Goal: Information Seeking & Learning: Check status

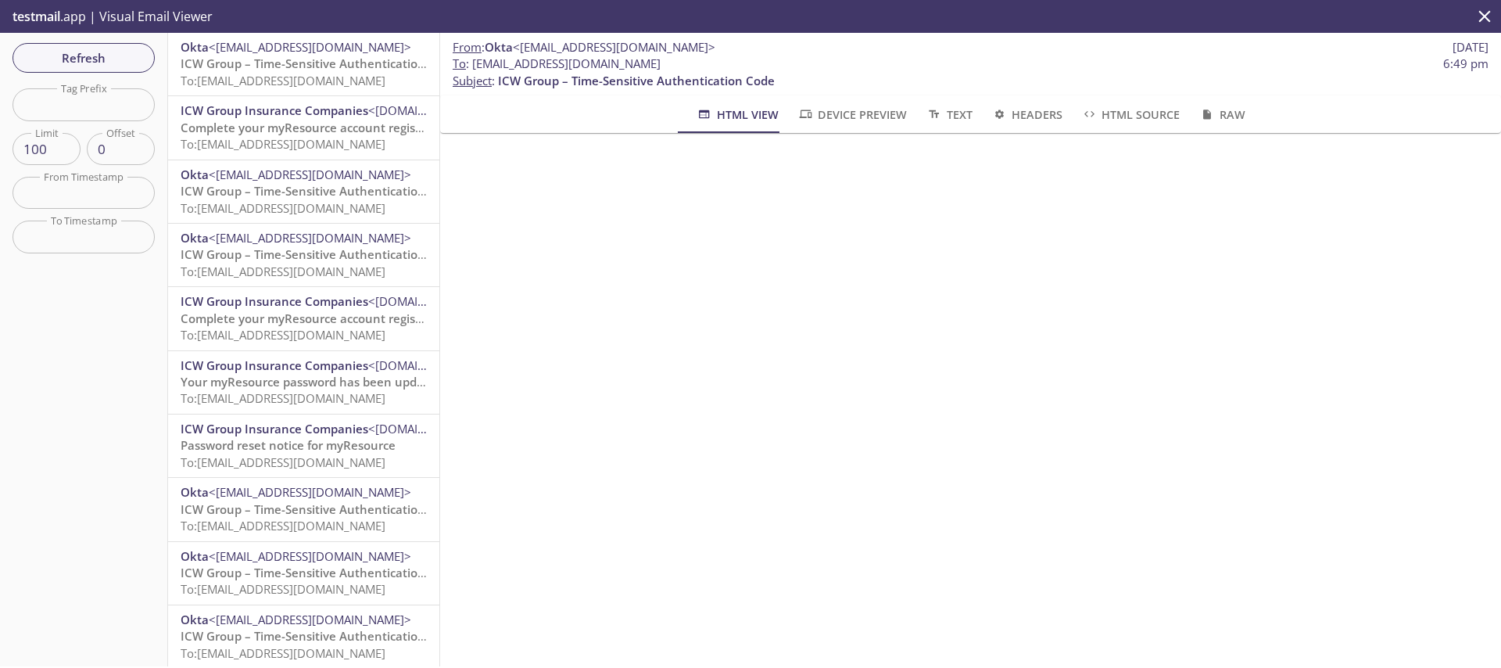
click at [95, 73] on div "Refresh Filters Tag Prefix Tag Prefix Limit 100 Limit Offset 0 Offset From Time…" at bounding box center [84, 349] width 168 height 633
click at [97, 54] on span "Refresh" at bounding box center [83, 58] width 117 height 20
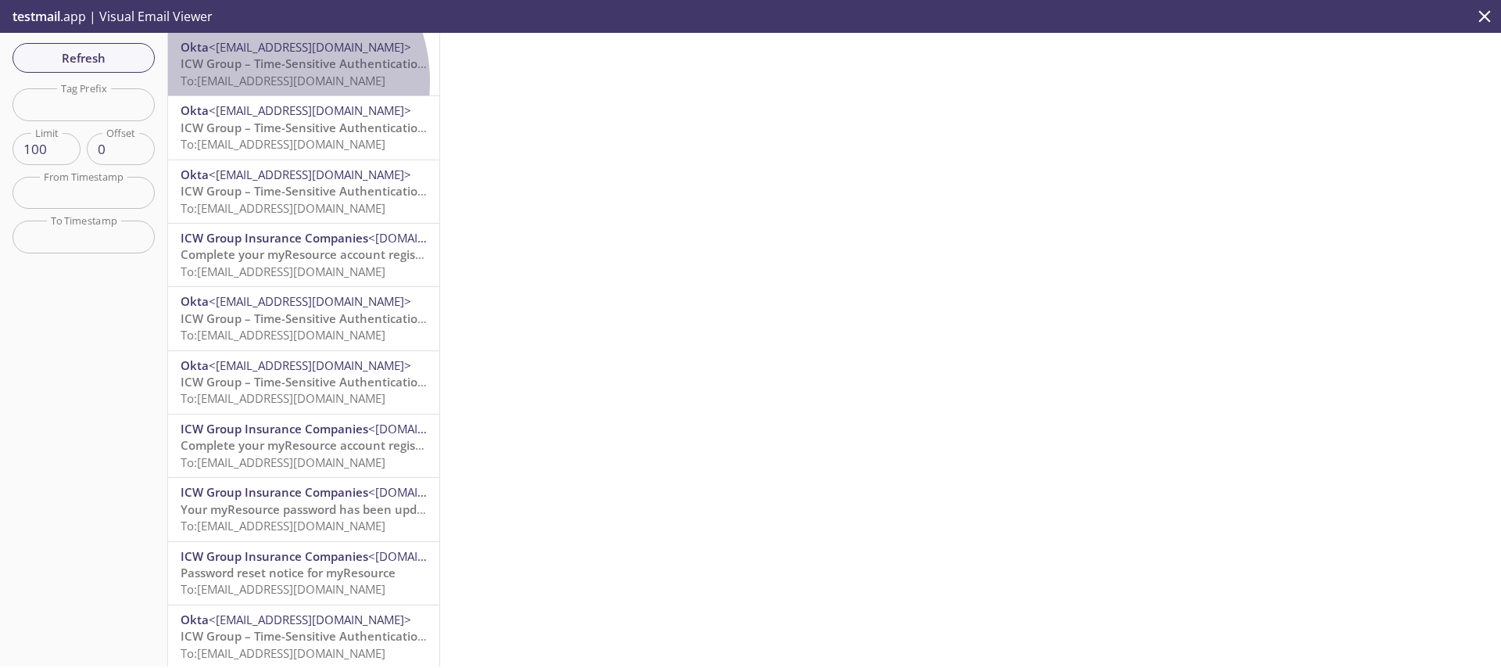
click at [267, 81] on span "To: [EMAIL_ADDRESS][DOMAIN_NAME]" at bounding box center [283, 81] width 205 height 16
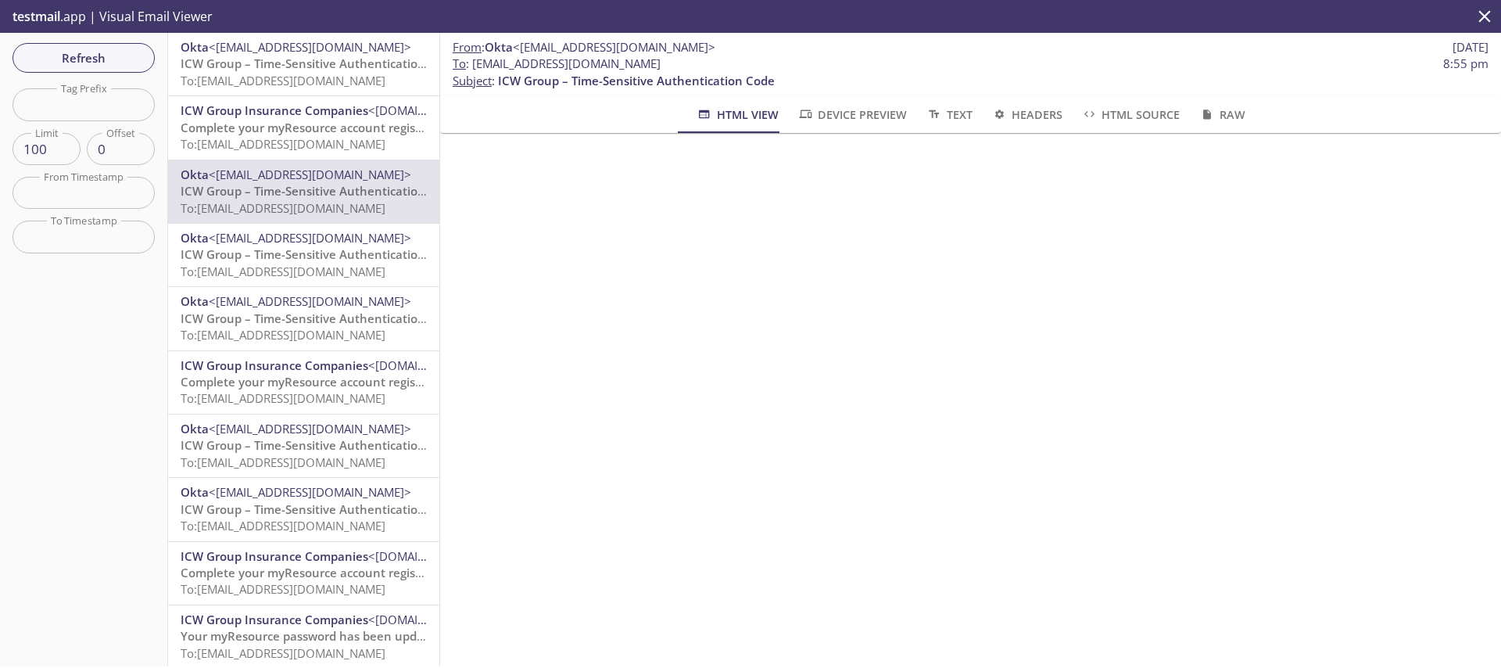
click at [102, 39] on div "Refresh Filters Tag Prefix Tag Prefix Limit 100 Limit Offset 0 Offset From Time…" at bounding box center [84, 349] width 168 height 633
click at [108, 49] on span "Refresh" at bounding box center [83, 58] width 117 height 20
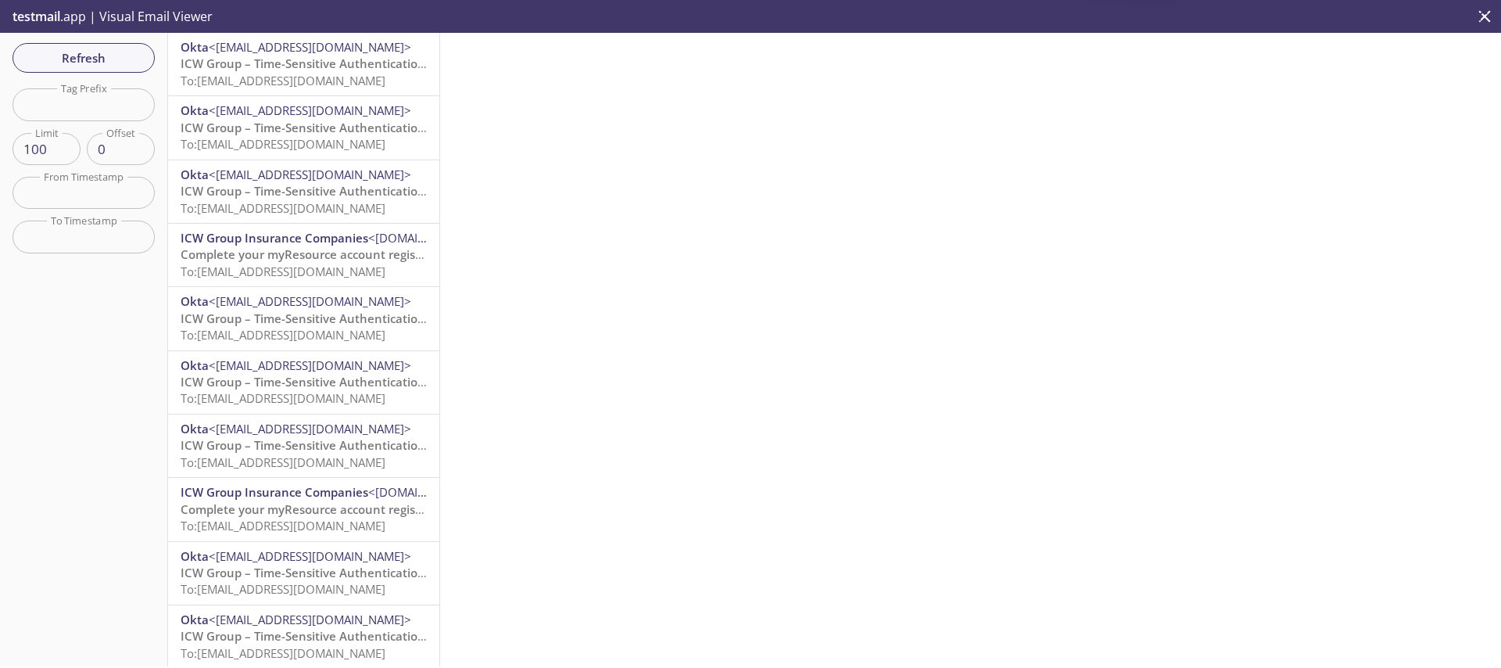
click at [245, 52] on span "<[EMAIL_ADDRESS][DOMAIN_NAME]>" at bounding box center [310, 47] width 202 height 16
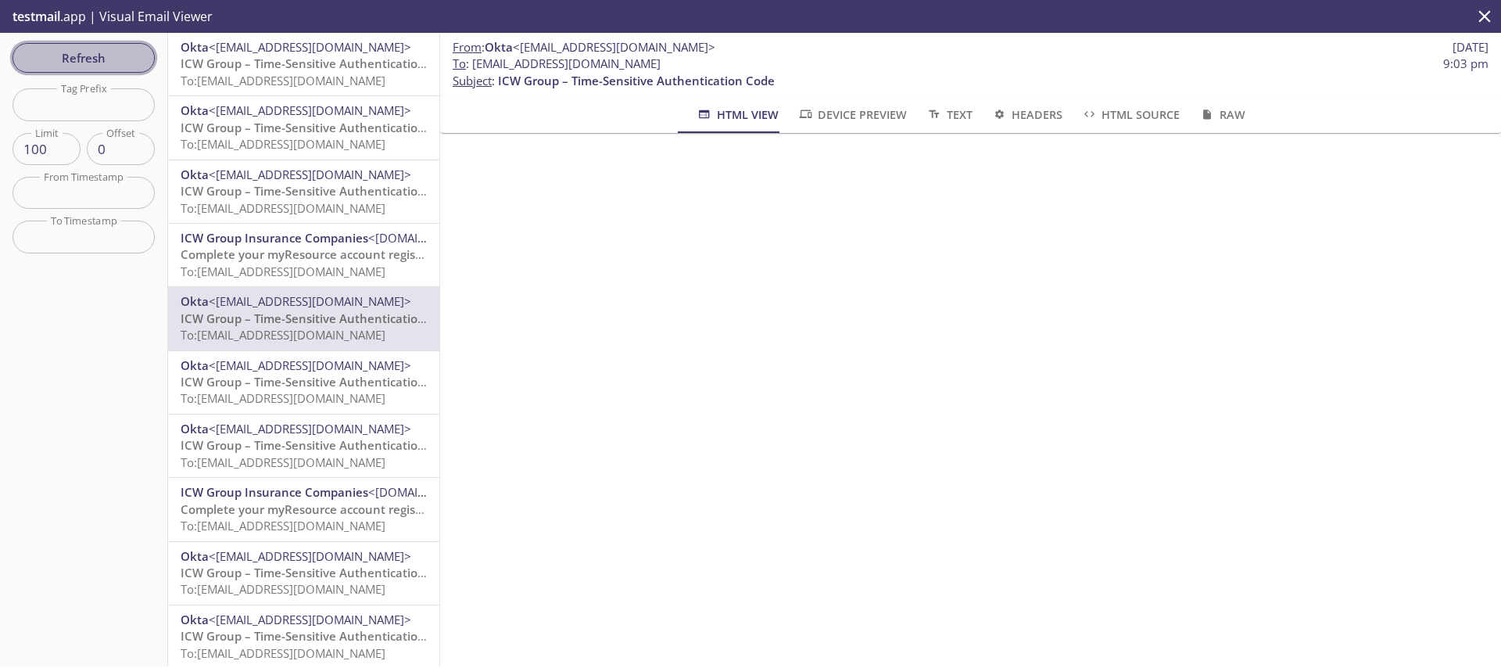
click at [95, 53] on span "Refresh" at bounding box center [83, 58] width 117 height 20
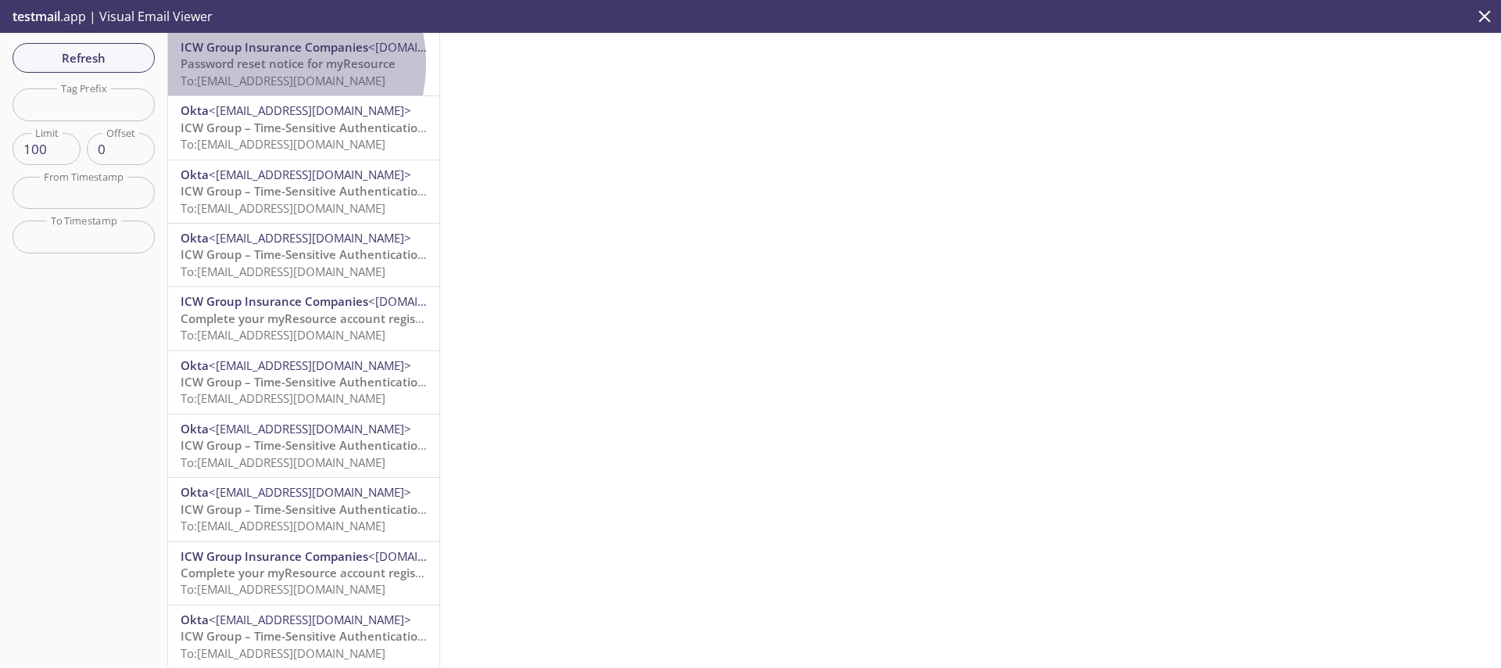
click at [271, 63] on span "Password reset notice for myResource" at bounding box center [288, 64] width 215 height 16
